Goal: Task Accomplishment & Management: Complete application form

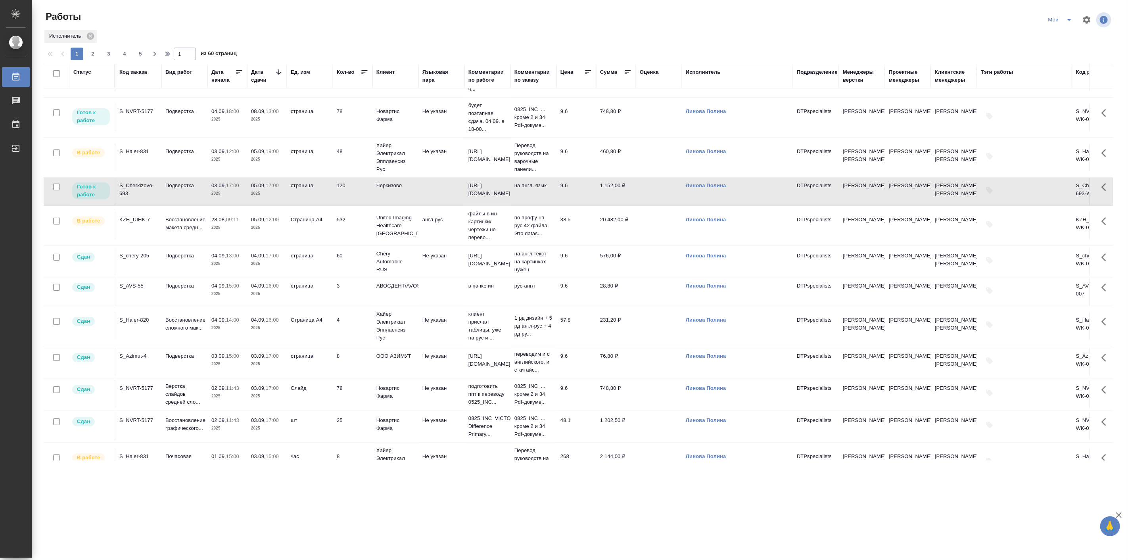
scroll to position [220, 0]
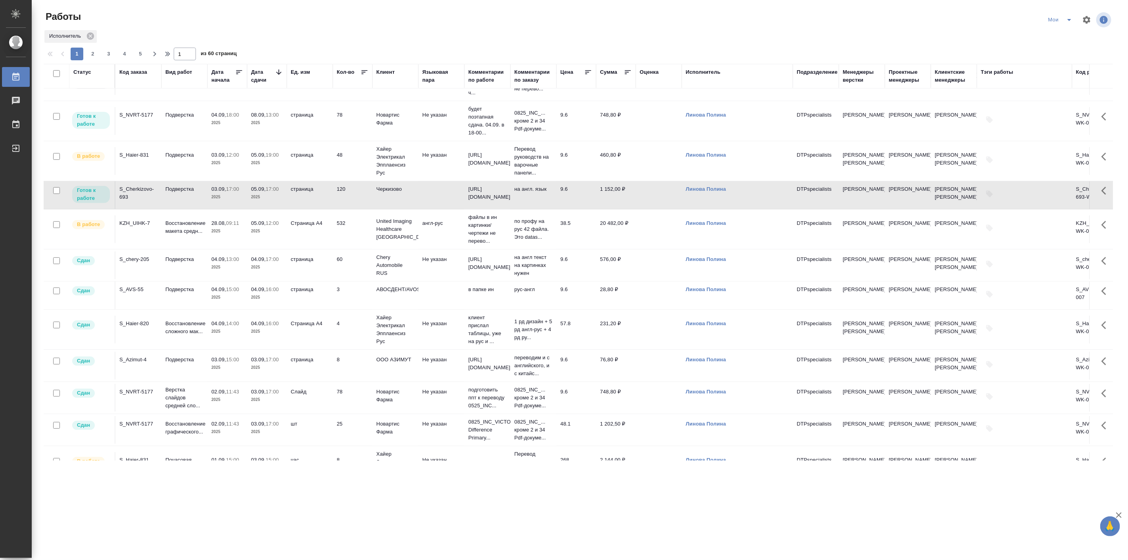
click at [153, 201] on div "S_Cherkizovo-693" at bounding box center [138, 193] width 38 height 16
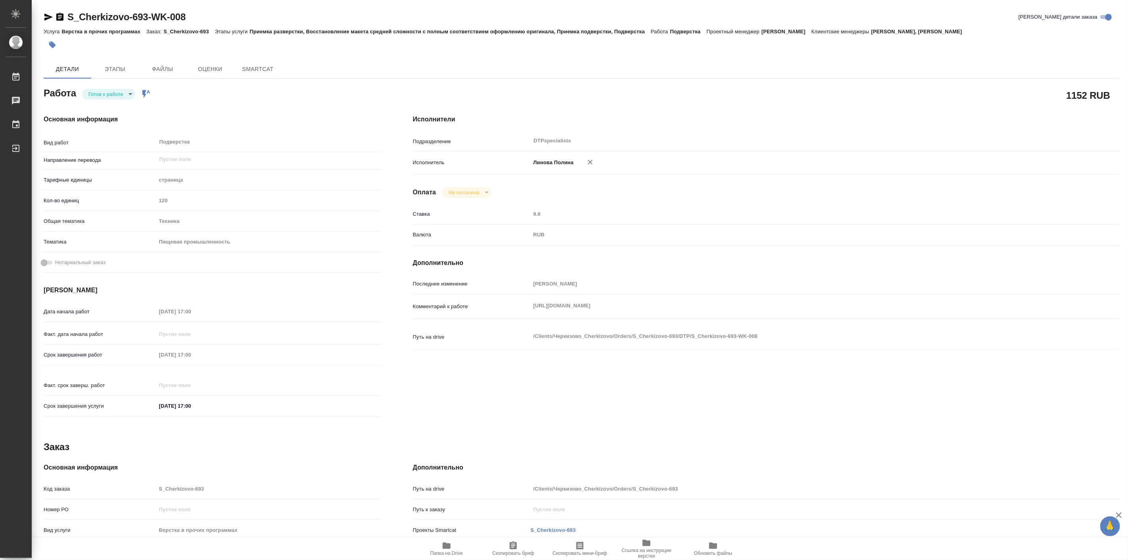
type textarea "x"
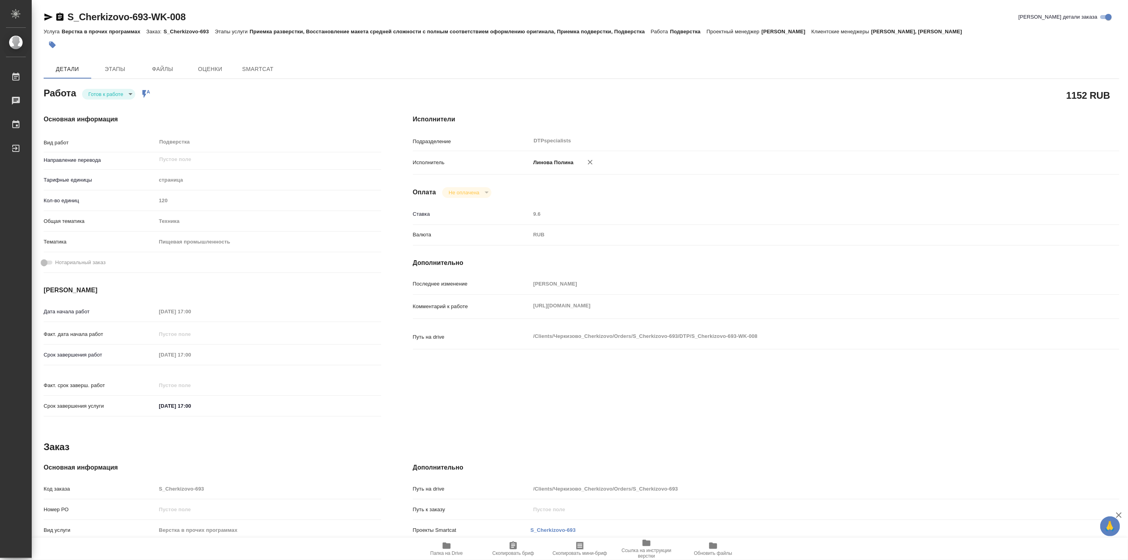
type textarea "x"
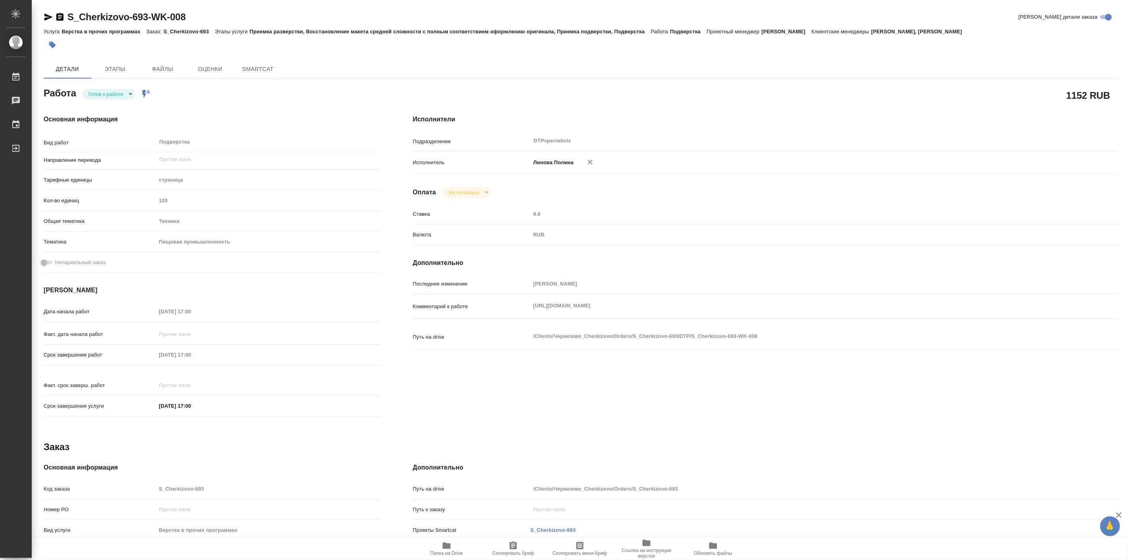
type textarea "x"
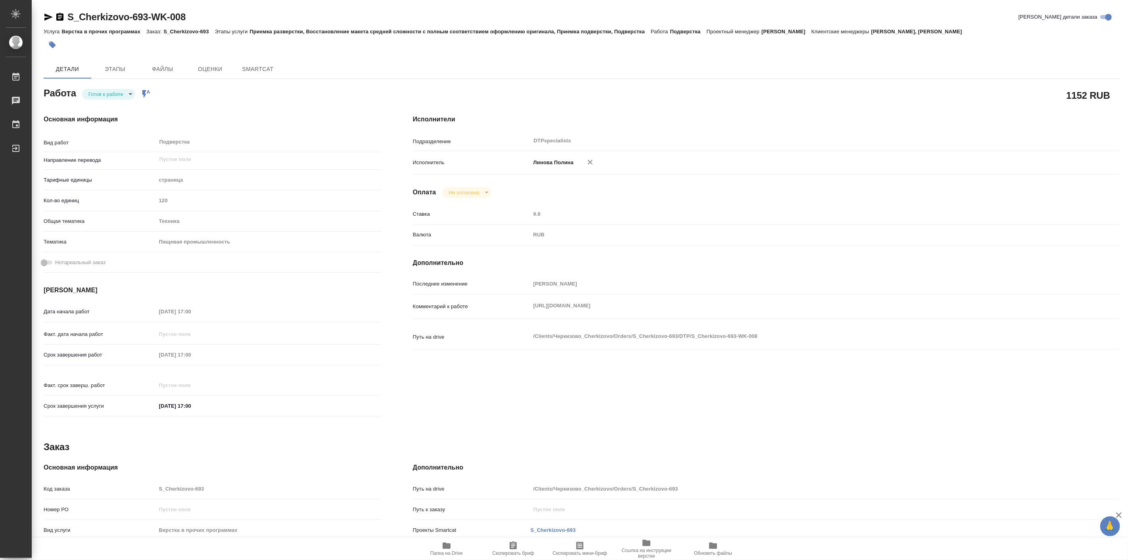
type textarea "x"
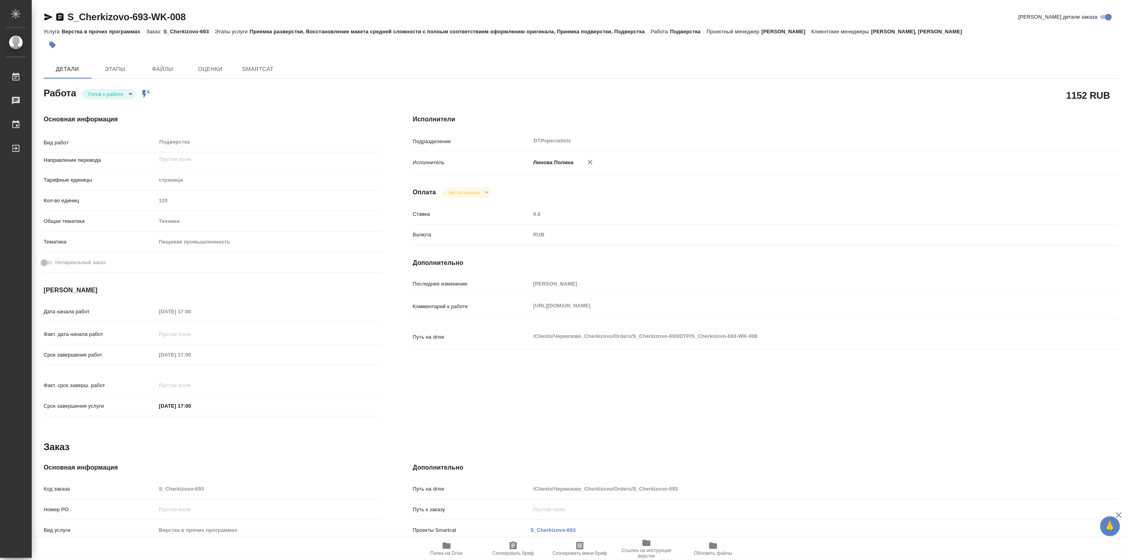
type textarea "x"
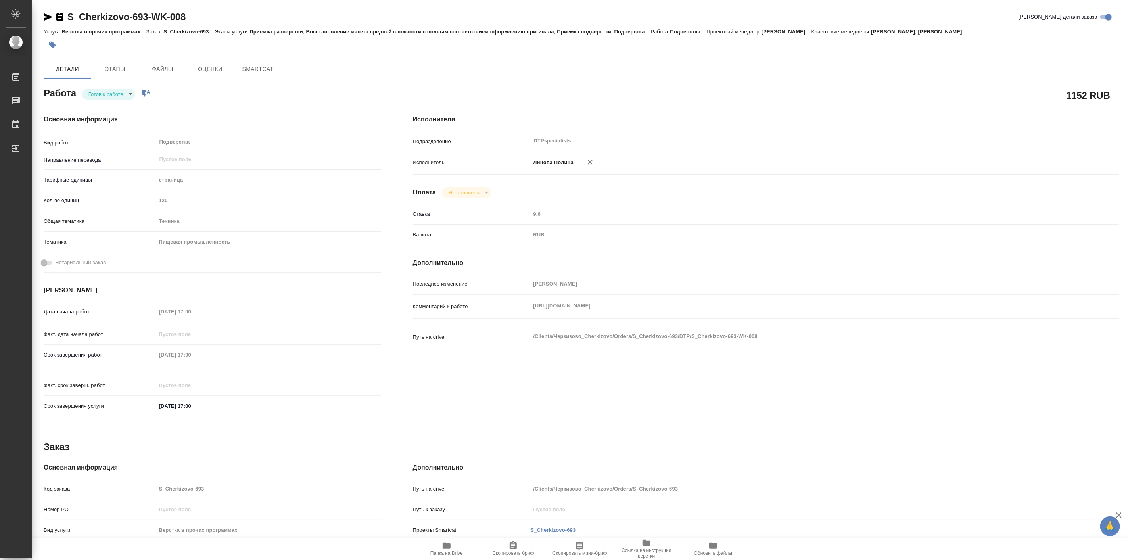
type textarea "x"
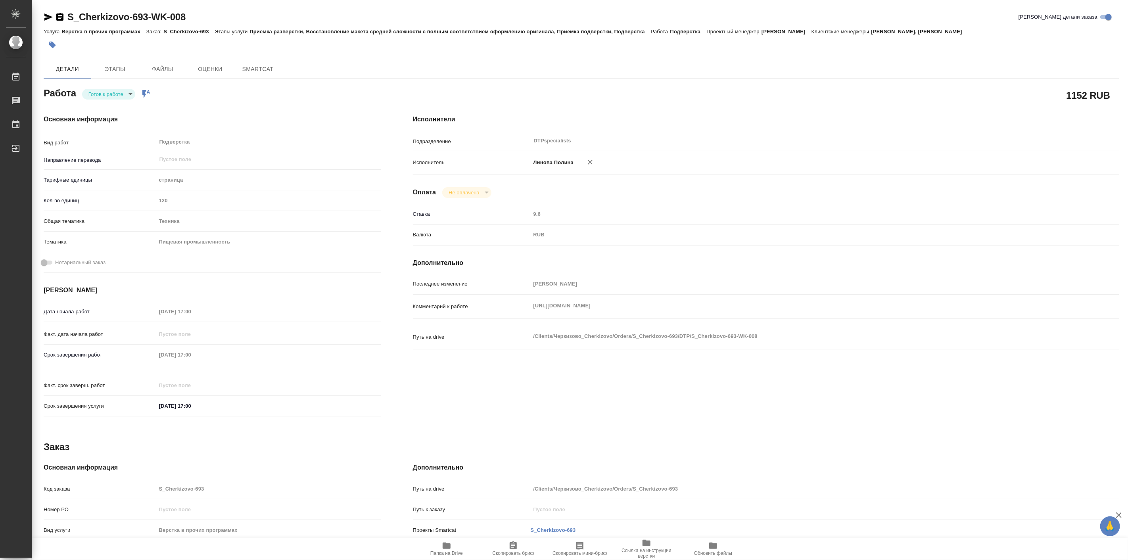
type textarea "x"
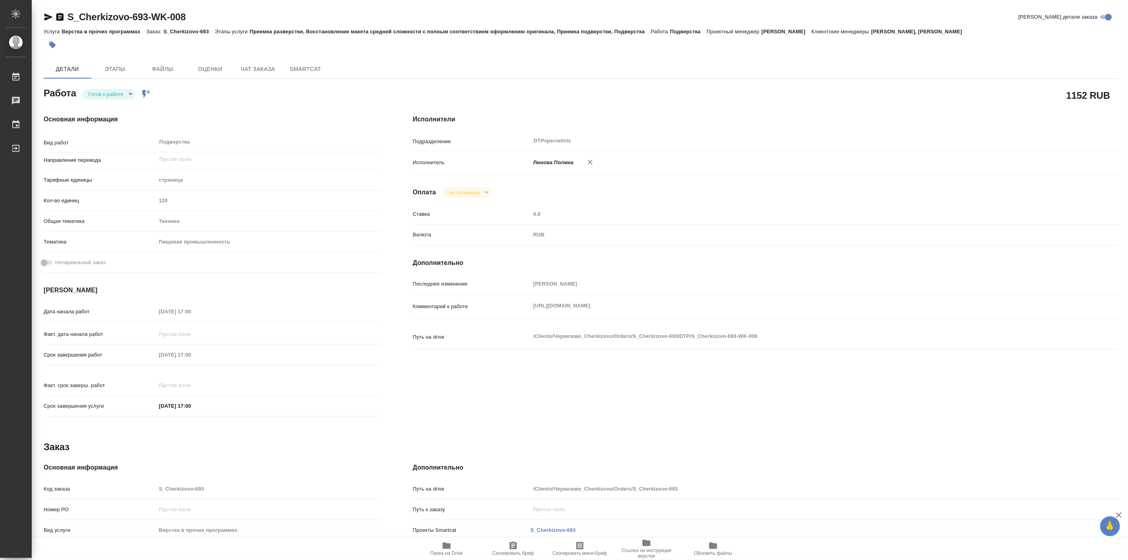
type textarea "x"
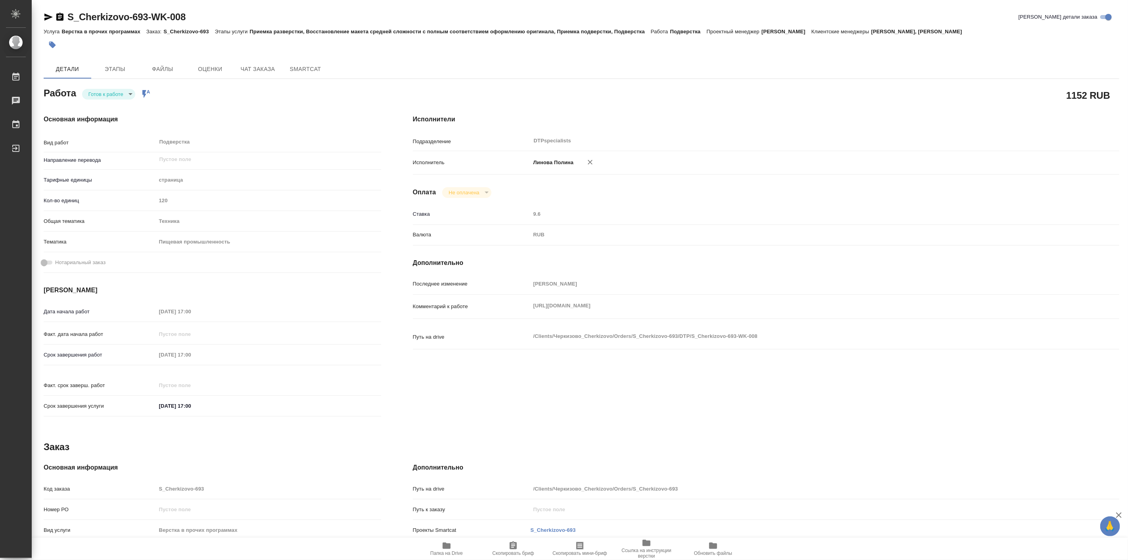
type textarea "x"
